Goal: Check status

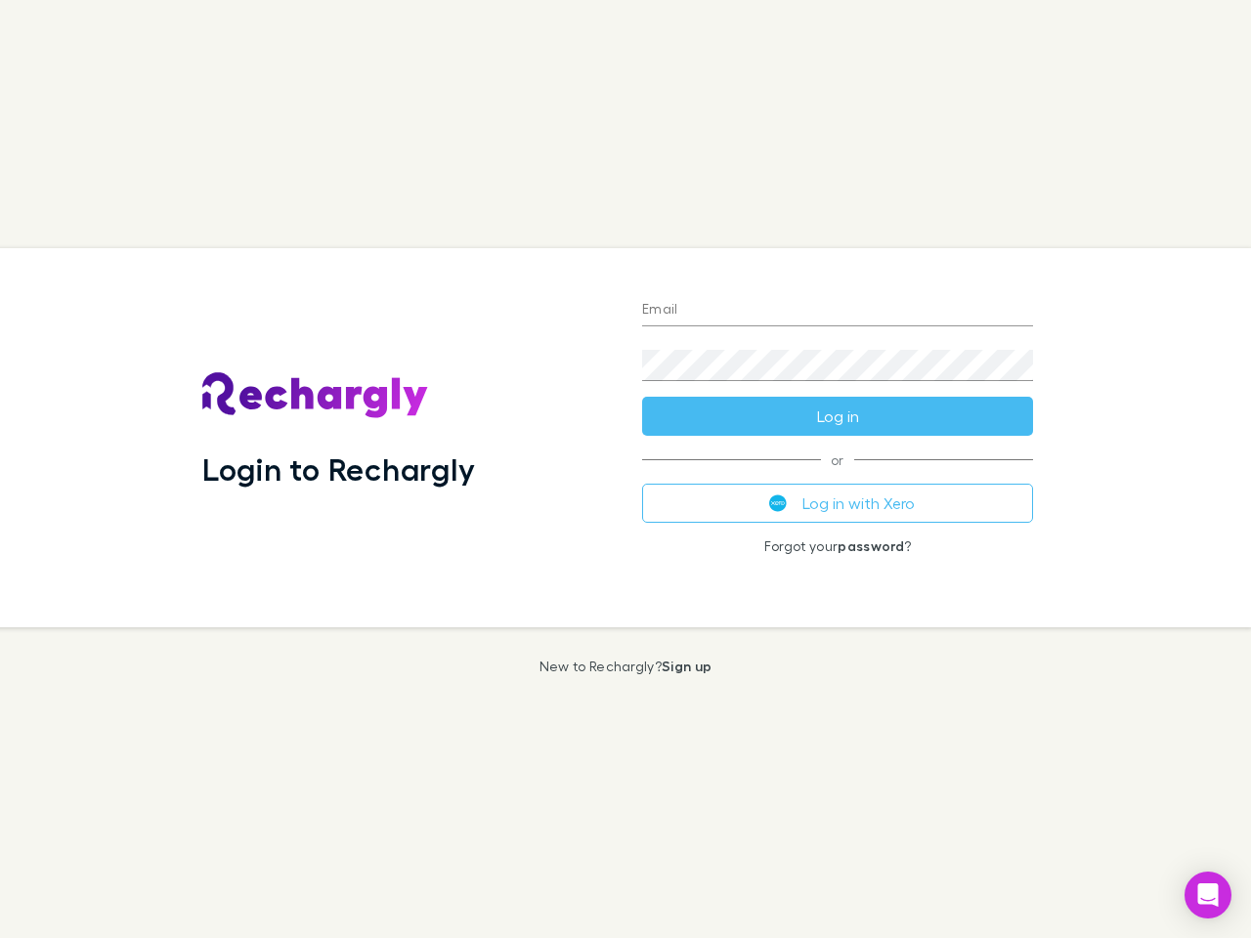
click at [625, 469] on div "Login to Rechargly" at bounding box center [407, 437] width 440 height 379
click at [837, 311] on input "Email" at bounding box center [837, 310] width 391 height 31
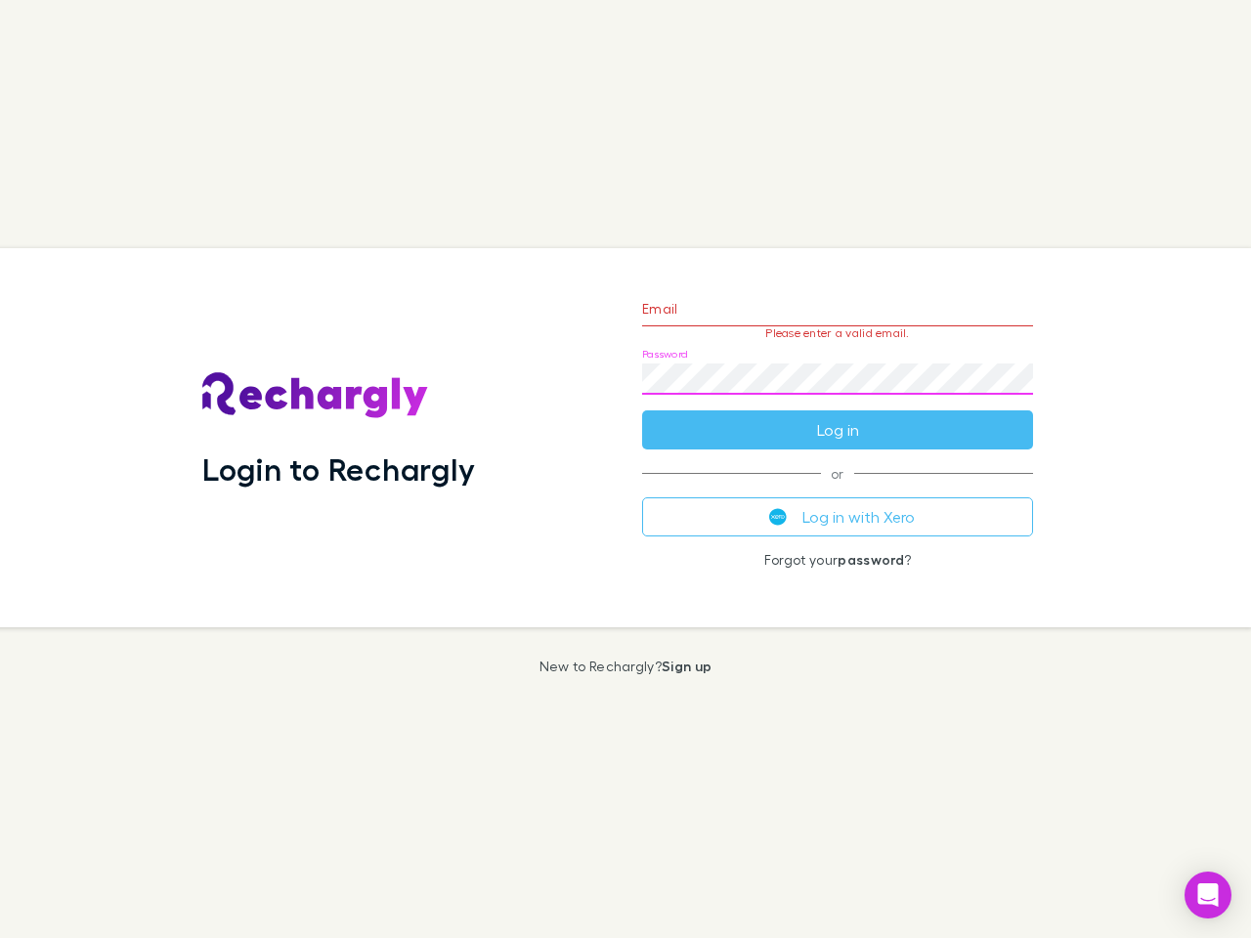
click at [837, 416] on form "Email Please enter a valid email. Password Log in" at bounding box center [837, 364] width 391 height 170
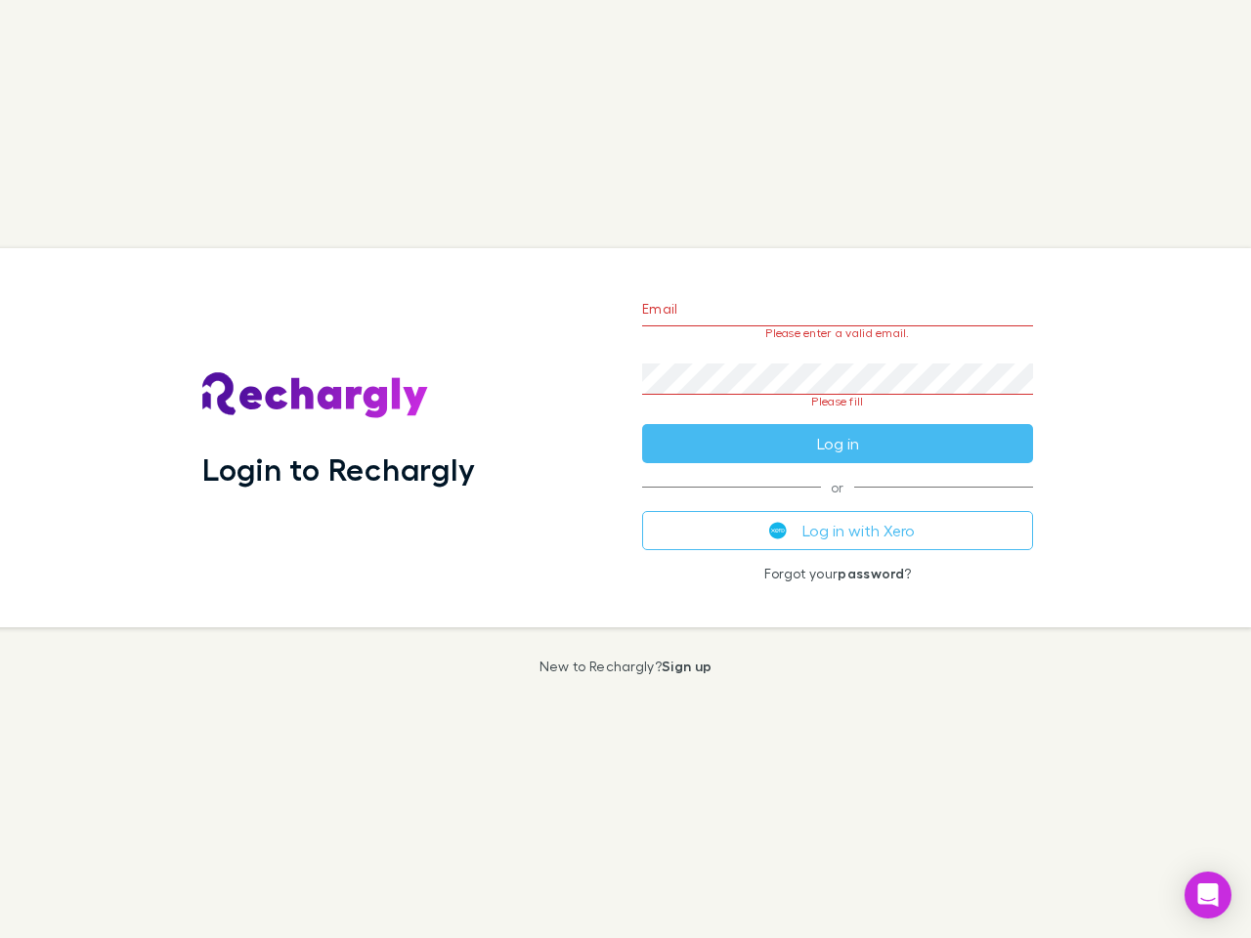
click at [837, 503] on div "Email Please enter a valid email. Password Please fill Log in or Log in with Xe…" at bounding box center [837, 437] width 422 height 379
click at [1208, 895] on icon "Open Intercom Messenger" at bounding box center [1208, 894] width 21 height 23
